Goal: Information Seeking & Learning: Learn about a topic

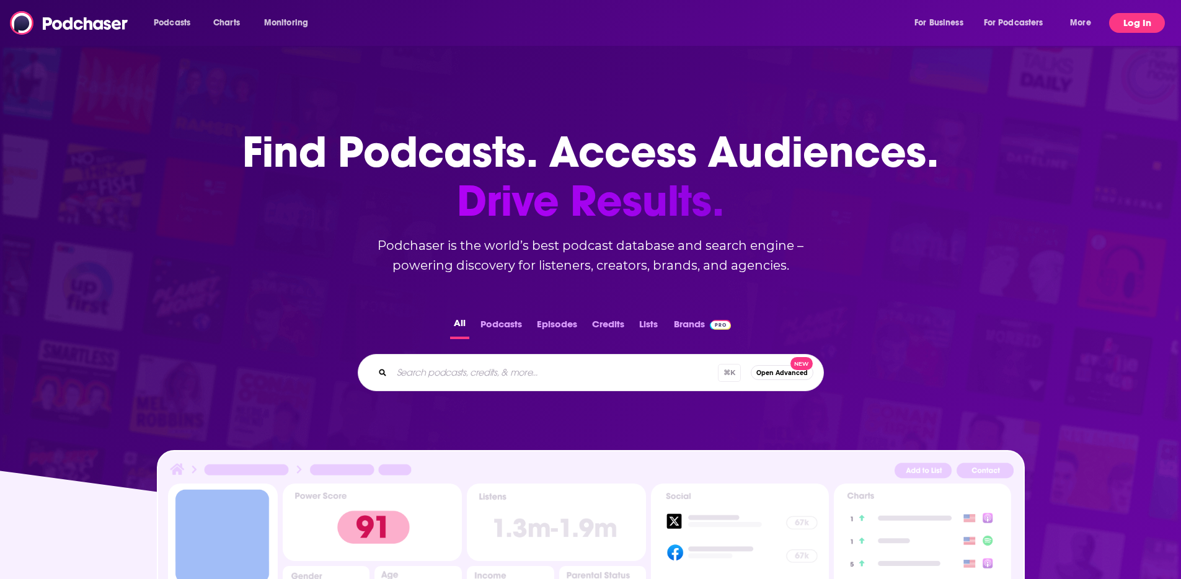
click at [1135, 22] on button "Log In" at bounding box center [1137, 23] width 56 height 20
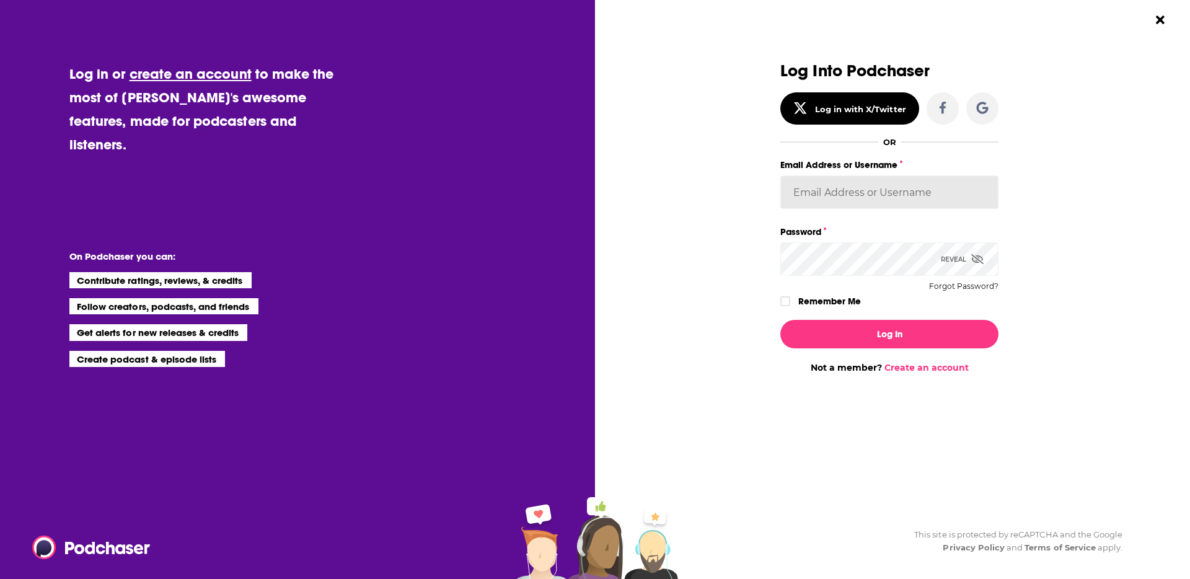
click at [850, 202] on input "Email Address or Username" at bounding box center [889, 191] width 218 height 33
type input "[PERSON_NAME][EMAIL_ADDRESS][PERSON_NAME][DOMAIN_NAME]"
click at [780, 320] on button "Log In" at bounding box center [889, 334] width 218 height 29
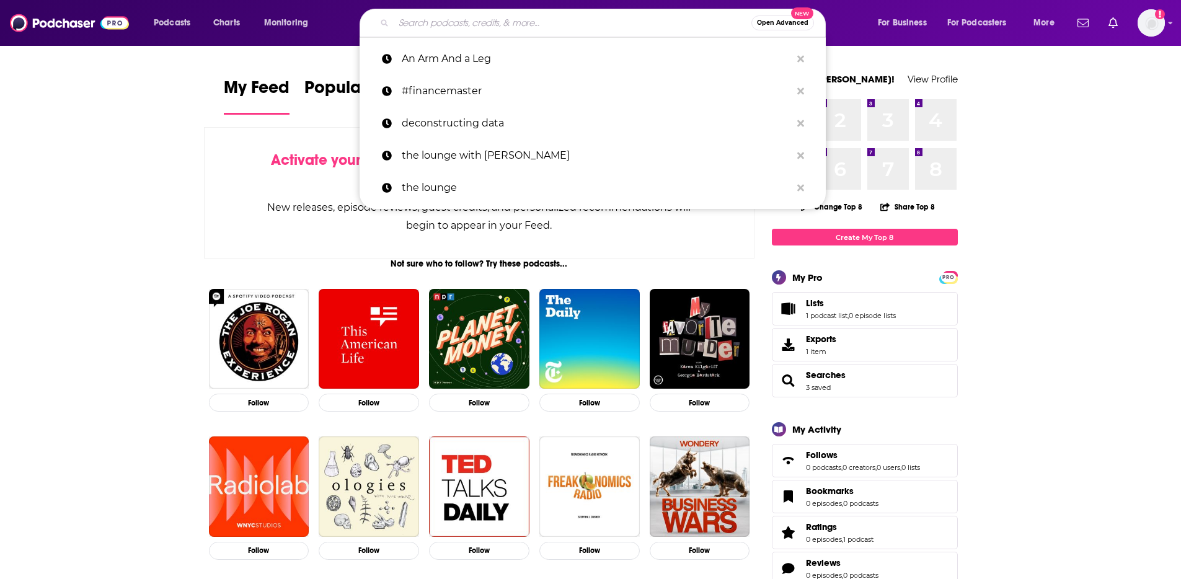
click at [572, 19] on input "Search podcasts, credits, & more..." at bounding box center [573, 23] width 358 height 20
paste input "Future Ready Leadership"
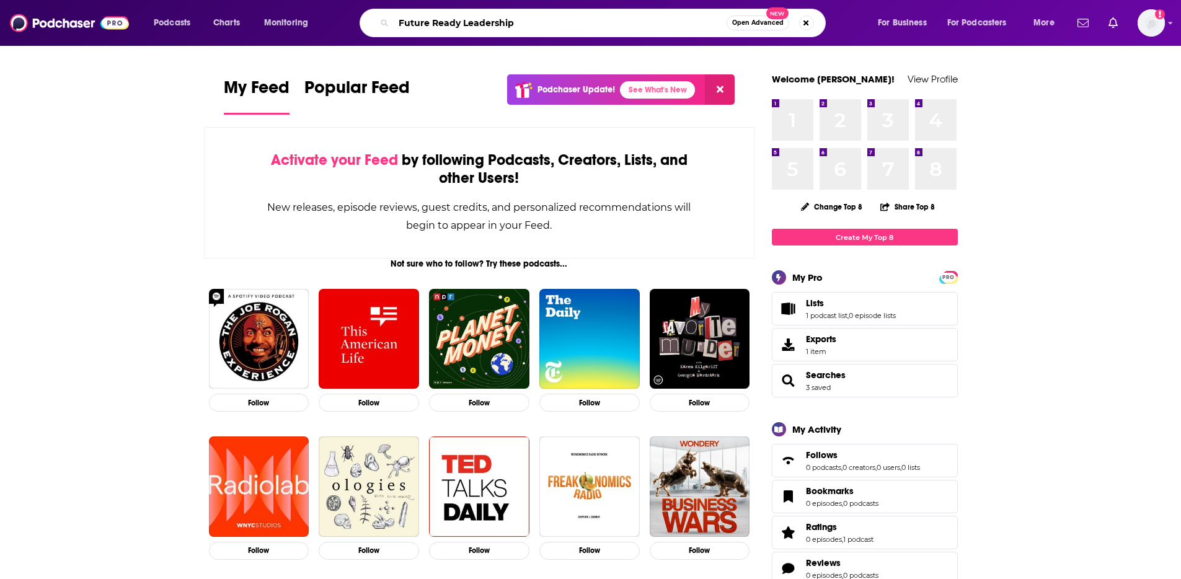
type input "Future Ready Leadership"
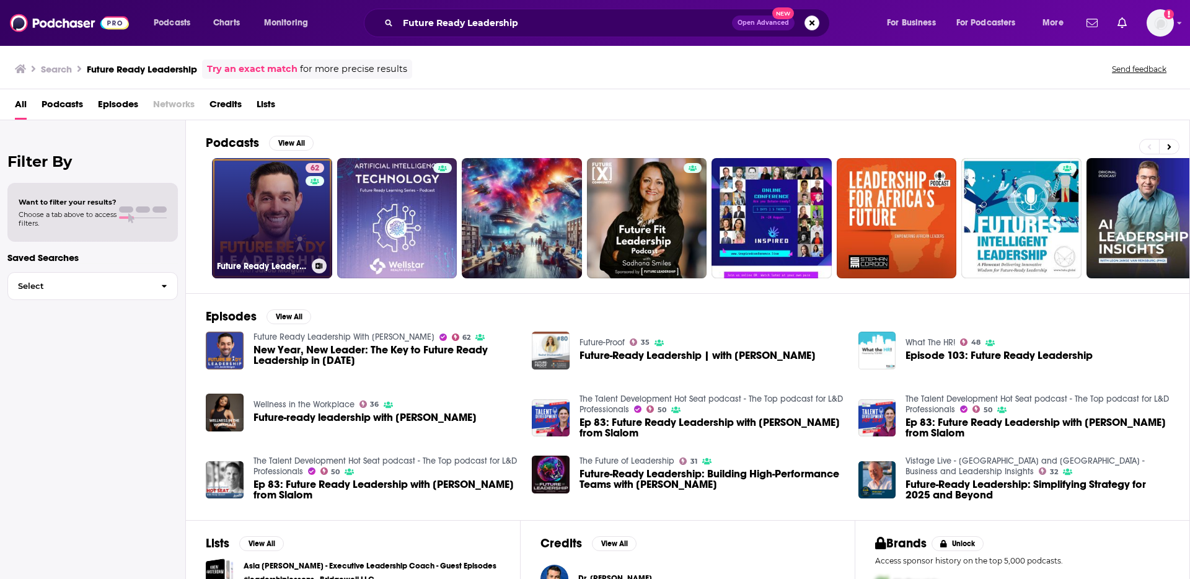
click at [281, 230] on link "62 Future Ready Leadership With [PERSON_NAME]" at bounding box center [272, 218] width 120 height 120
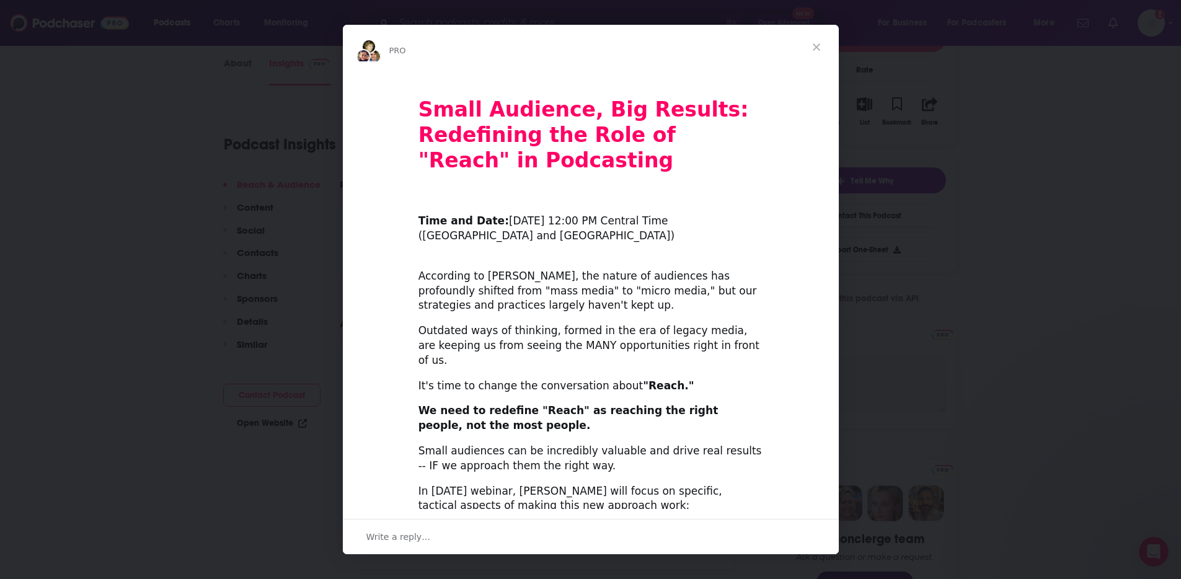
click at [818, 48] on span "Close" at bounding box center [816, 47] width 45 height 45
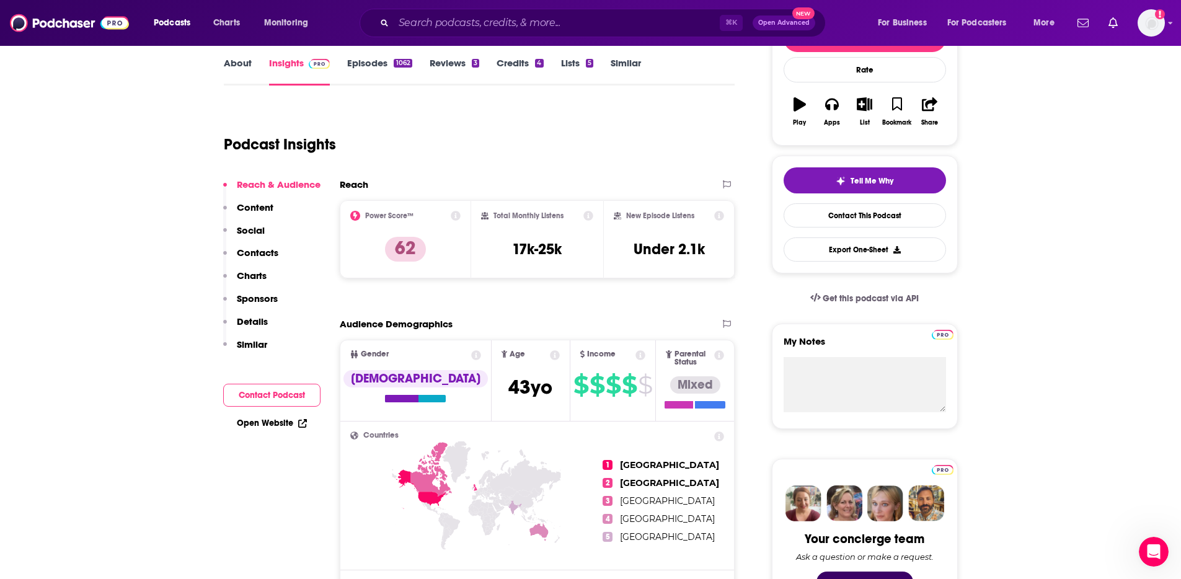
click at [380, 71] on link "Episodes 1062" at bounding box center [379, 71] width 64 height 29
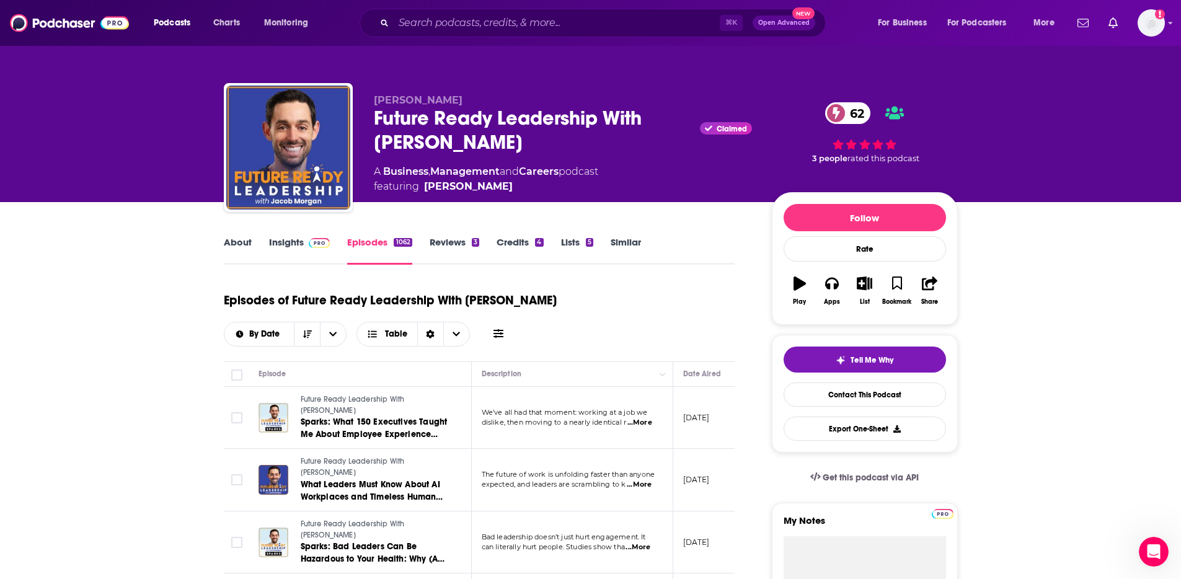
click at [356, 409] on link "Future Ready Leadership With [PERSON_NAME]" at bounding box center [375, 405] width 149 height 22
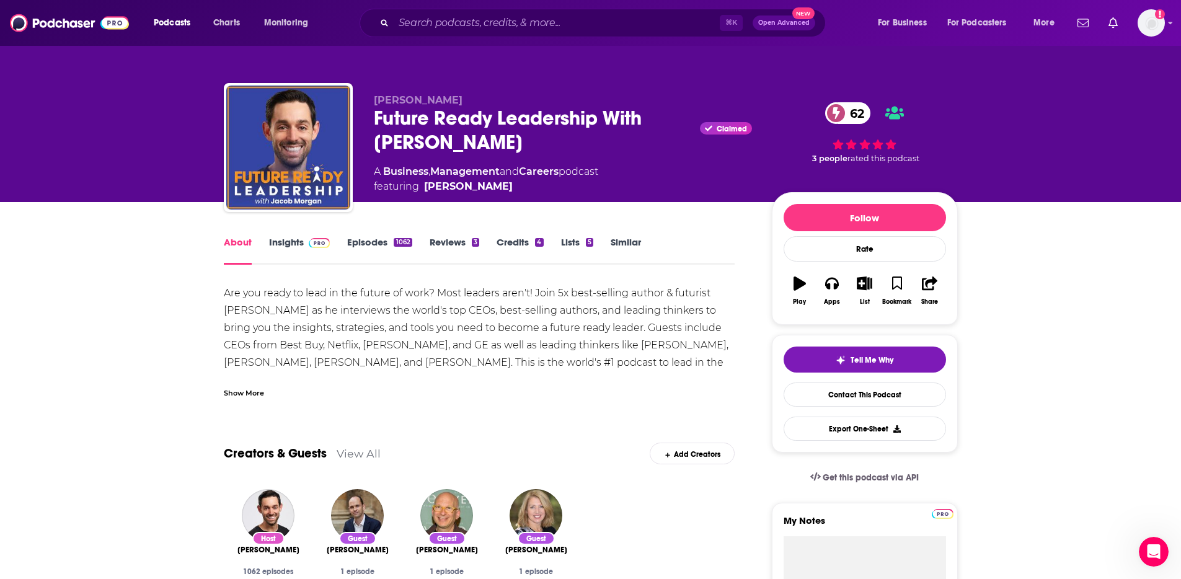
click at [237, 249] on link "About" at bounding box center [238, 250] width 28 height 29
click at [298, 240] on link "Insights" at bounding box center [299, 250] width 61 height 29
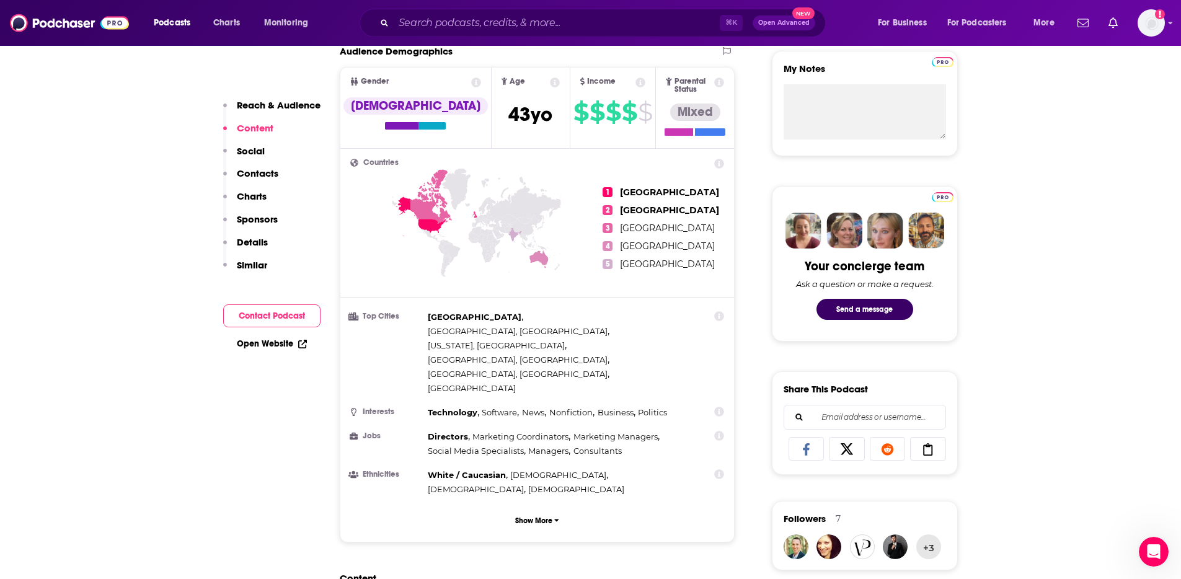
scroll to position [329, 0]
